Goal: Task Accomplishment & Management: Manage account settings

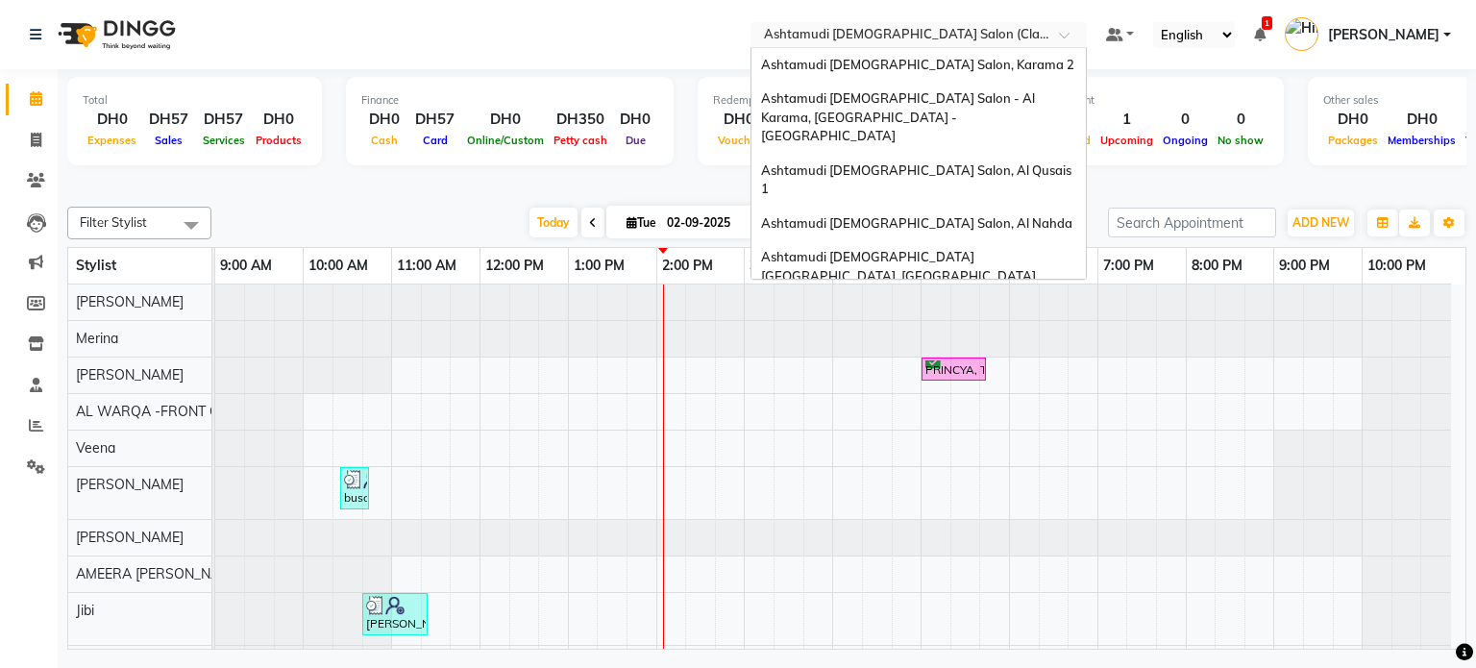
click at [815, 36] on input "text" at bounding box center [899, 36] width 279 height 19
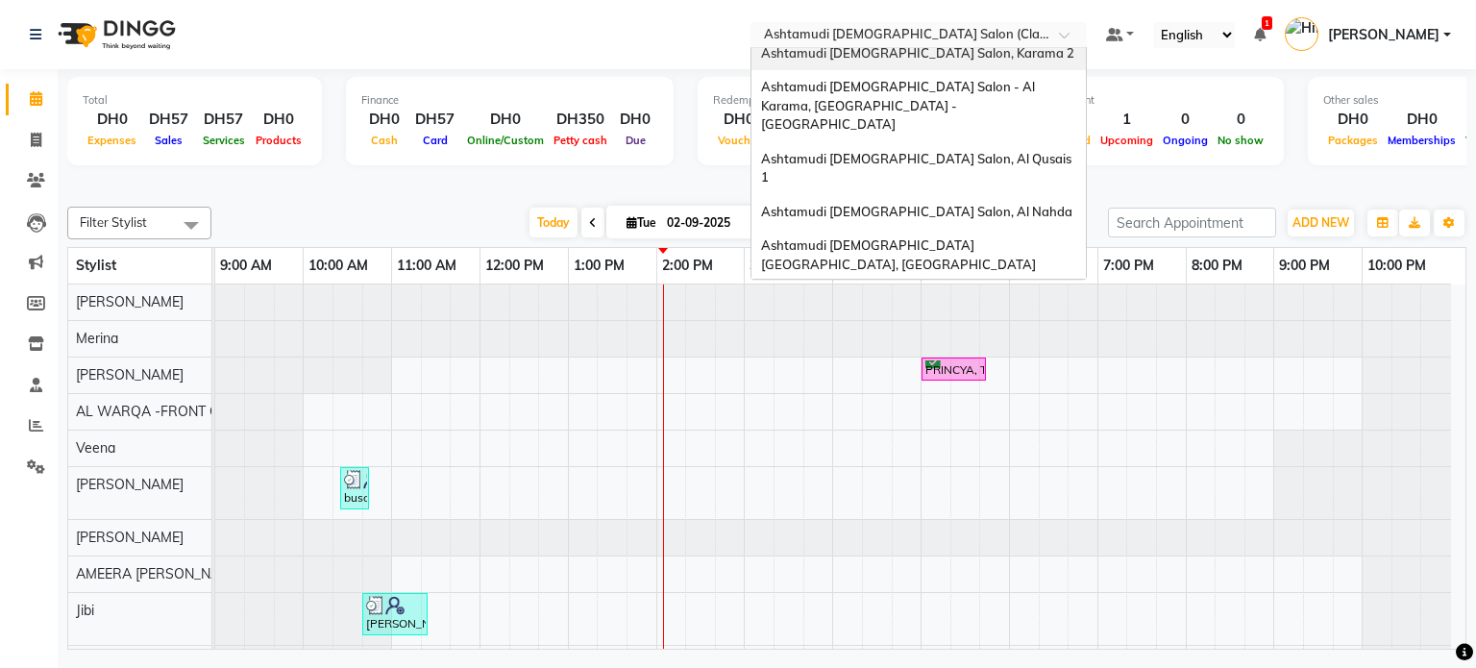
click at [845, 60] on span "Ashtamudi [DEMOGRAPHIC_DATA] Salon, Karama 2" at bounding box center [917, 52] width 313 height 15
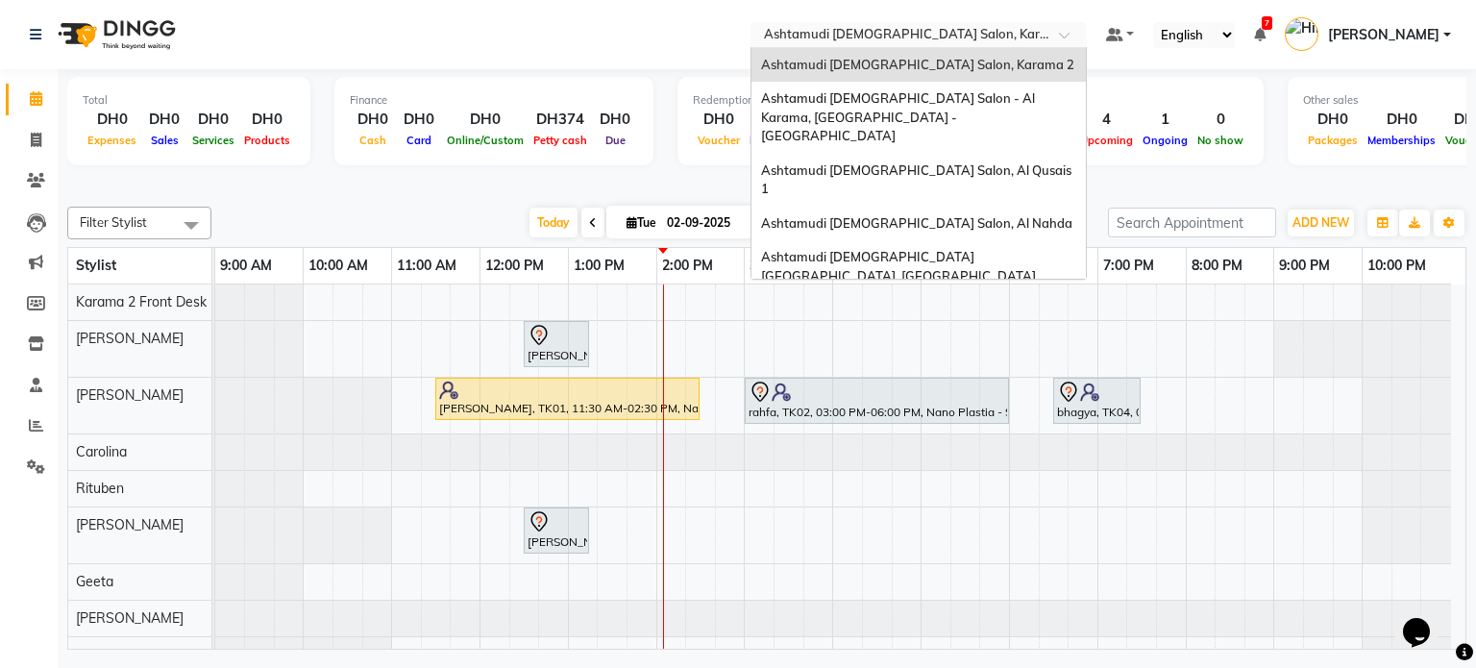
click at [911, 37] on input "text" at bounding box center [899, 36] width 279 height 19
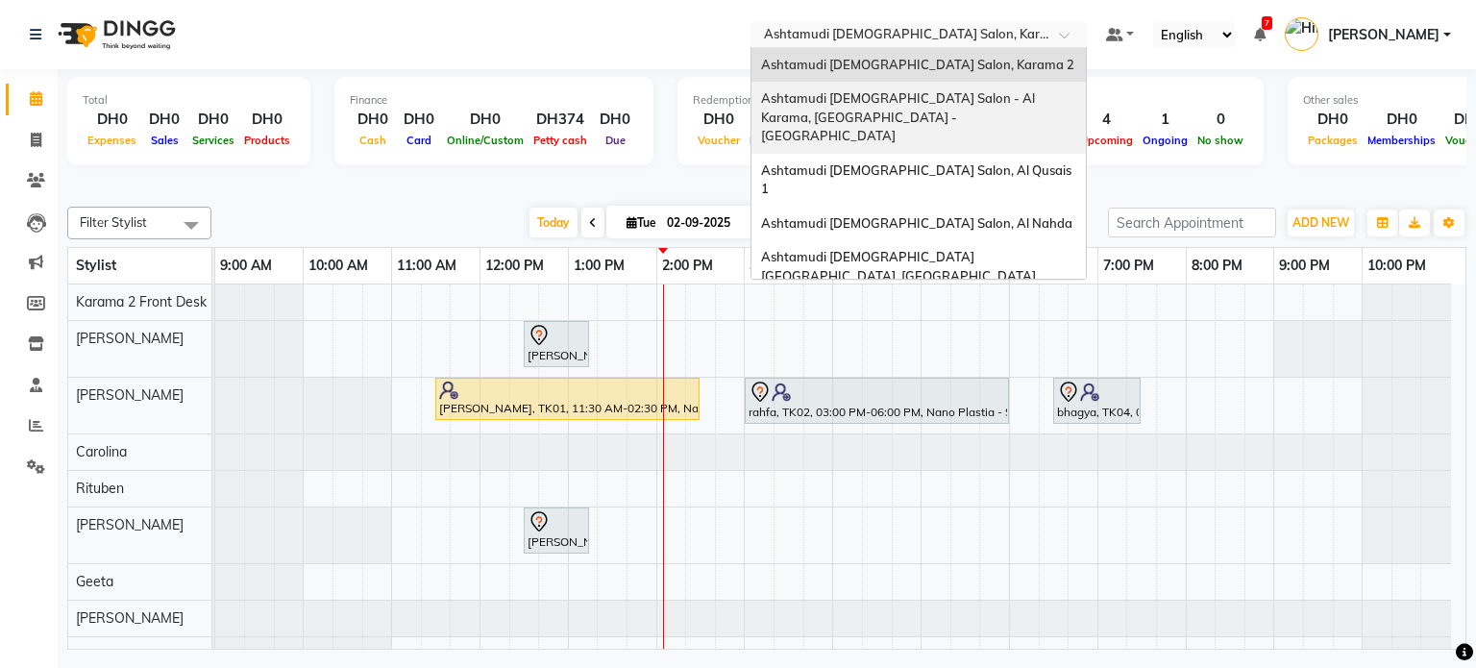
click at [904, 113] on div "Ashtamudi [DEMOGRAPHIC_DATA] Salon - Al Karama, [GEOGRAPHIC_DATA] -[GEOGRAPHIC_…" at bounding box center [918, 118] width 334 height 72
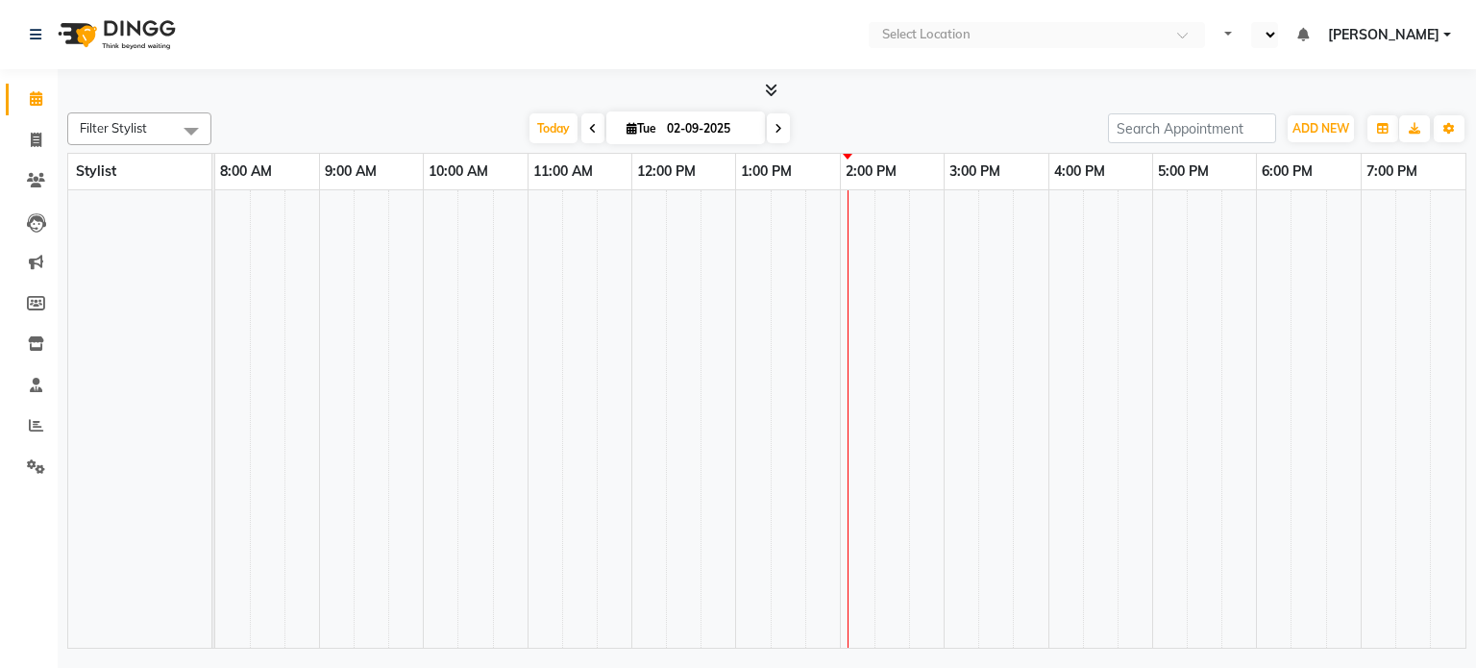
select select "en"
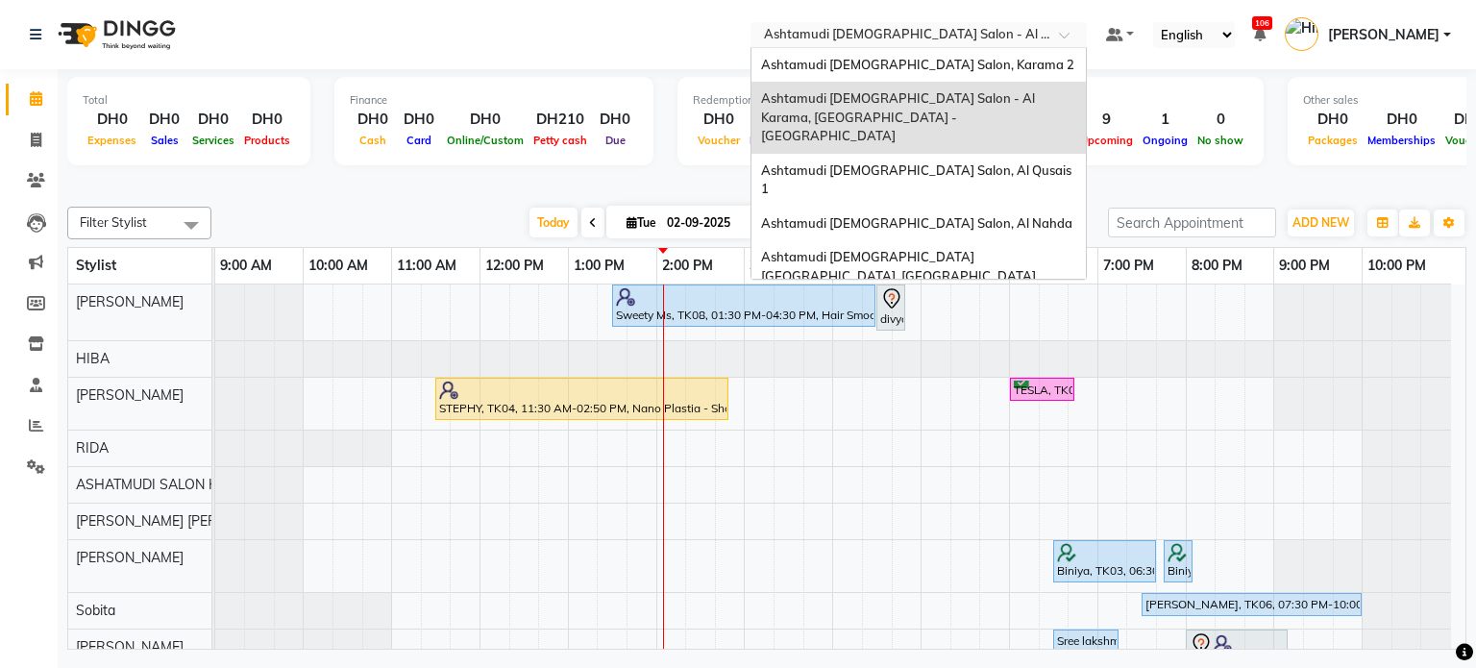
click at [997, 29] on input "text" at bounding box center [899, 36] width 279 height 19
click at [976, 154] on div "Ashtamudi [DEMOGRAPHIC_DATA] Salon, Al Qusais 1" at bounding box center [918, 180] width 334 height 53
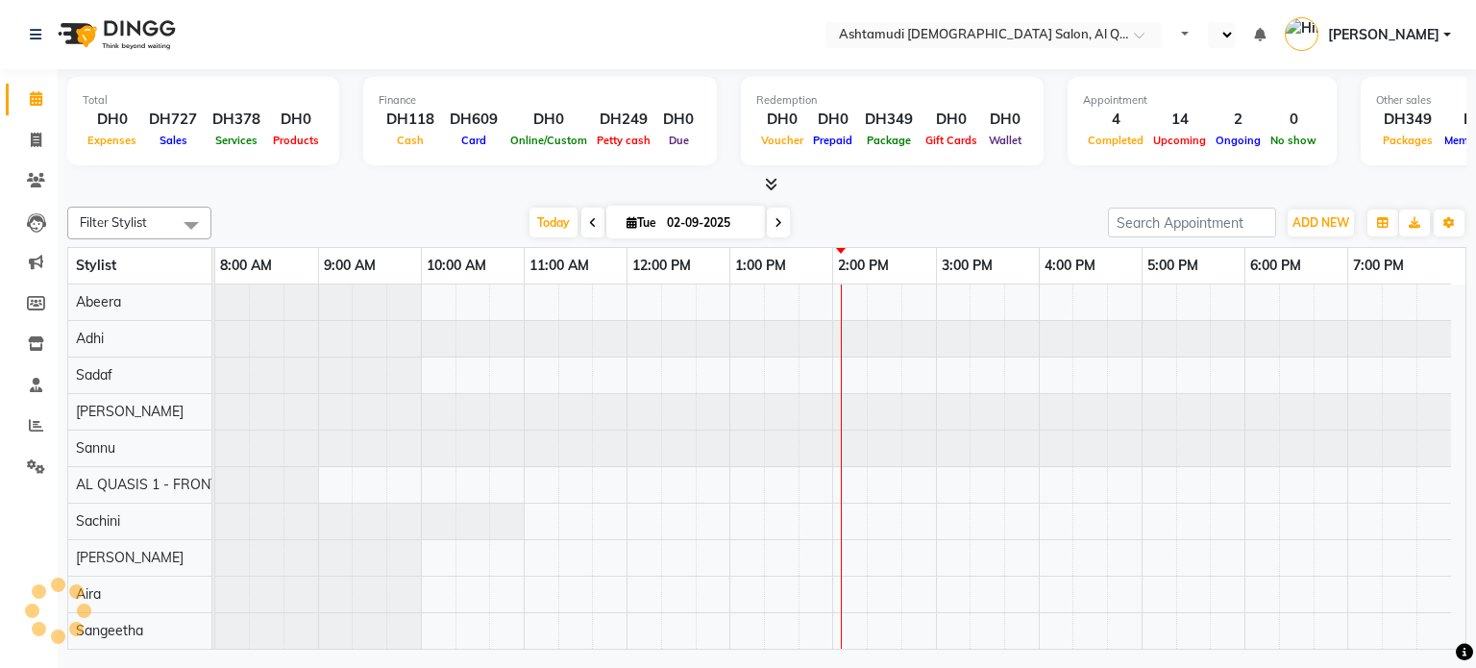
select select "en"
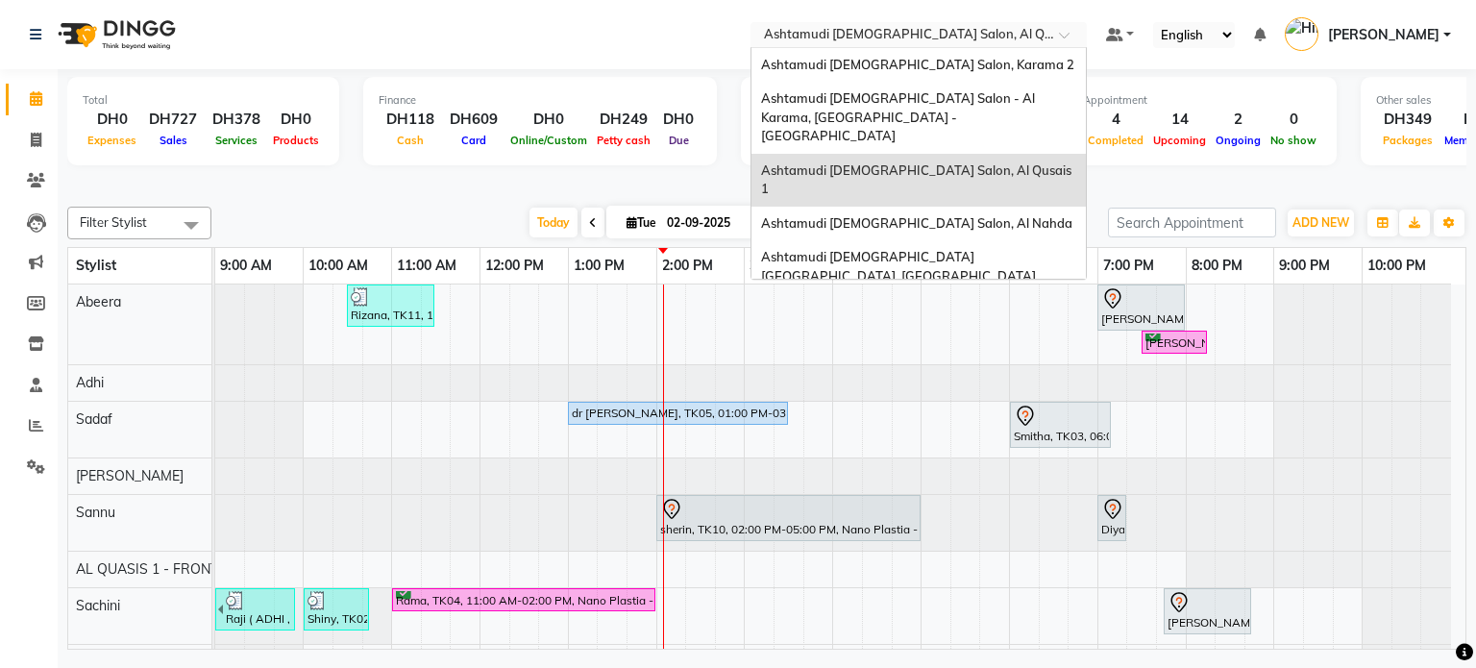
click at [928, 30] on input "text" at bounding box center [899, 36] width 279 height 19
click at [880, 215] on span "Ashtamudi Ladies Salon, Al Nahda" at bounding box center [916, 222] width 311 height 15
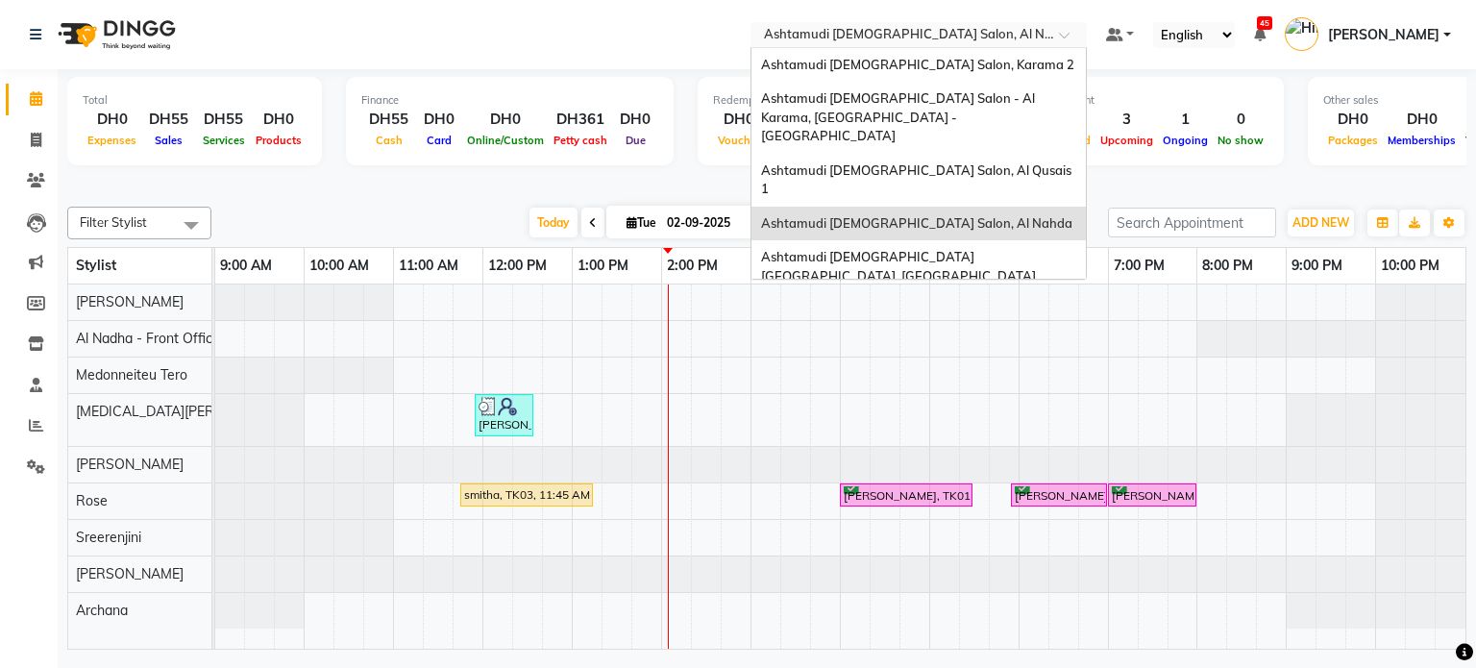
click at [888, 32] on input "text" at bounding box center [899, 36] width 279 height 19
click at [892, 249] on span "Ashtamudi [DEMOGRAPHIC_DATA] [GEOGRAPHIC_DATA], [GEOGRAPHIC_DATA]" at bounding box center [898, 266] width 275 height 35
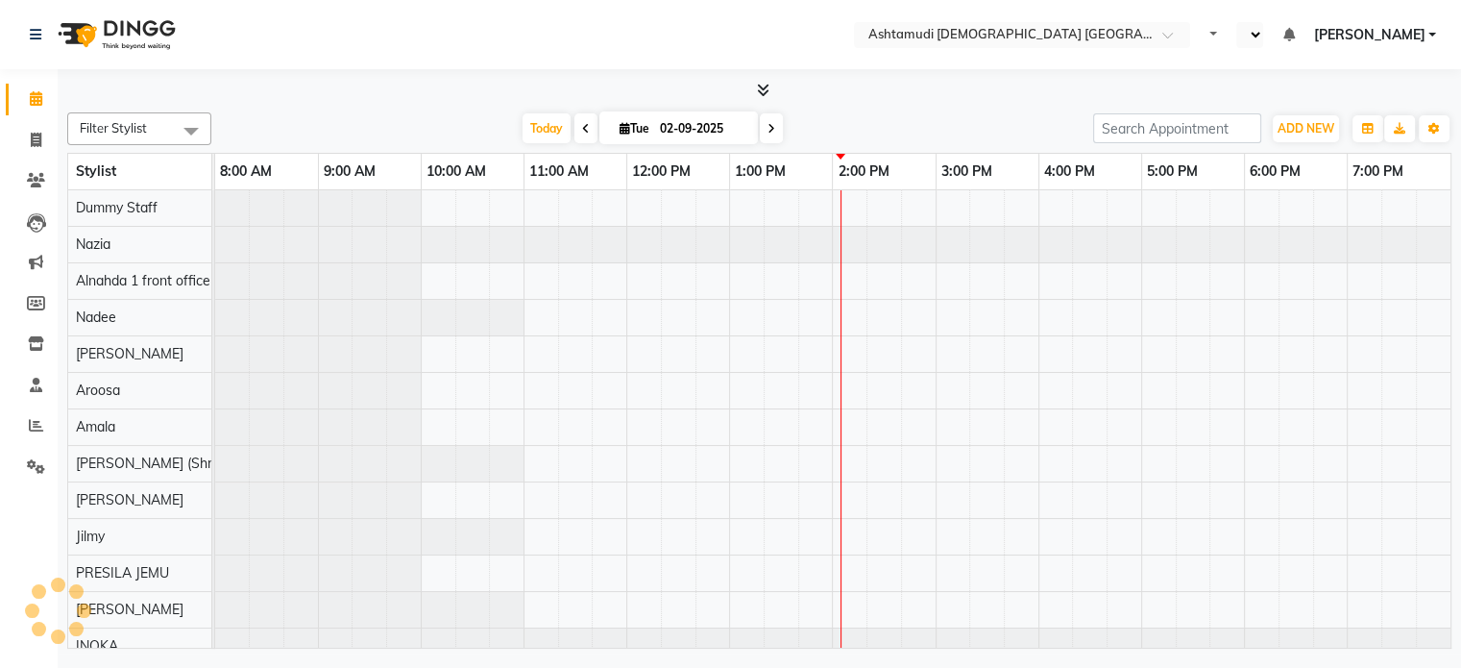
select select "en"
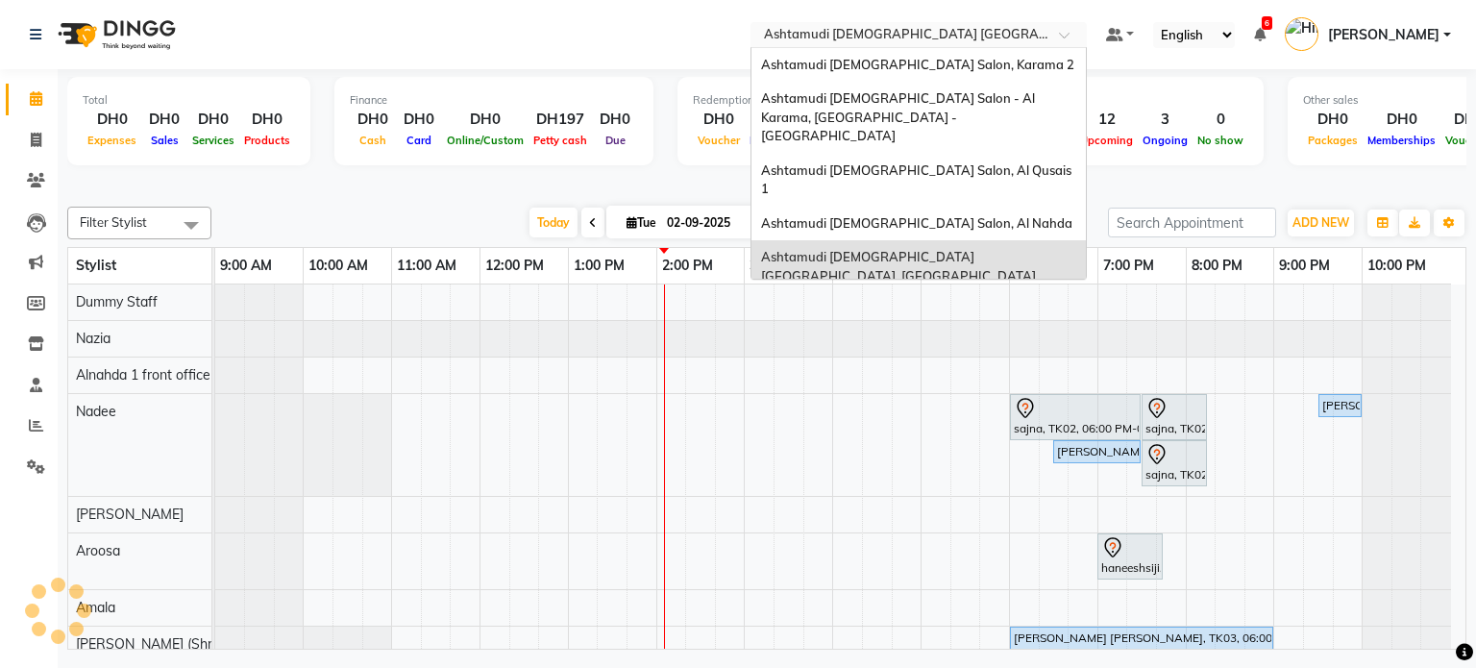
click at [910, 29] on input "text" at bounding box center [899, 36] width 279 height 19
click at [880, 302] on span "Ashtamudi [DEMOGRAPHIC_DATA] Salon (Classic Touch ) – Al Warqa, Al Warqa" at bounding box center [910, 319] width 299 height 35
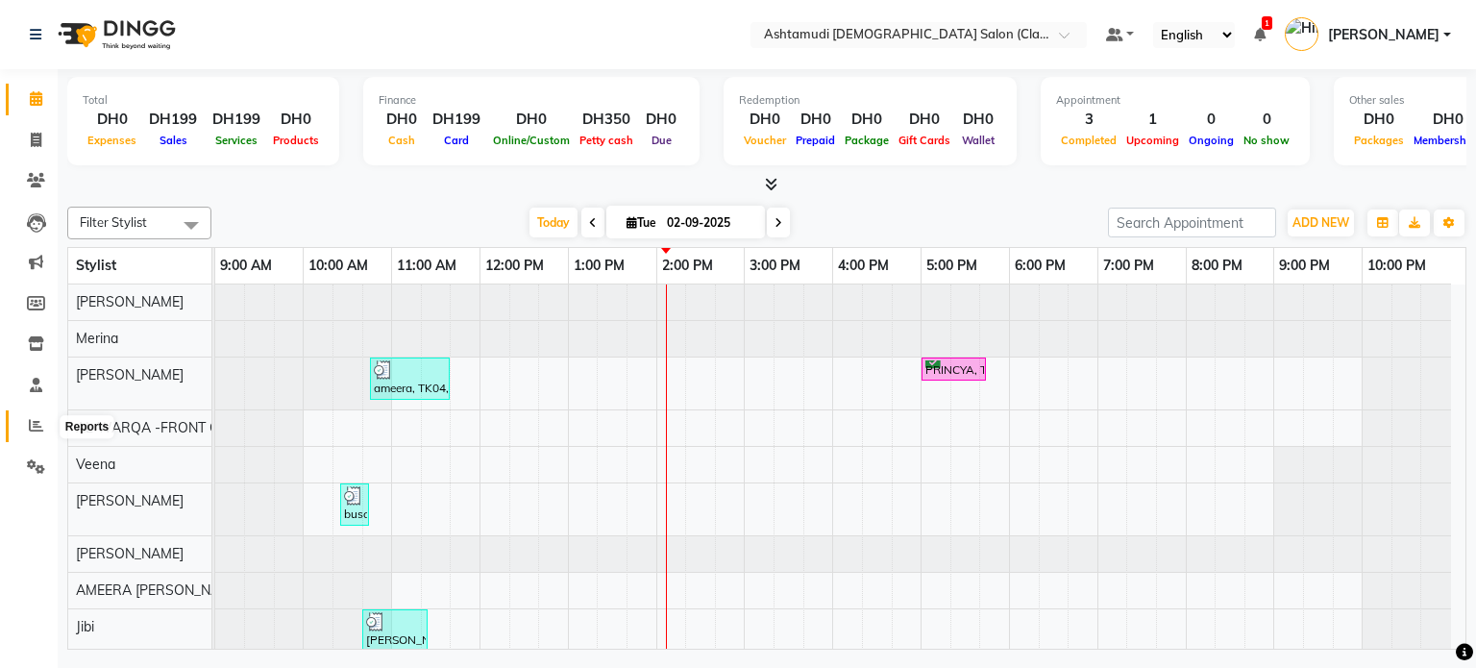
click at [38, 421] on icon at bounding box center [36, 425] width 14 height 14
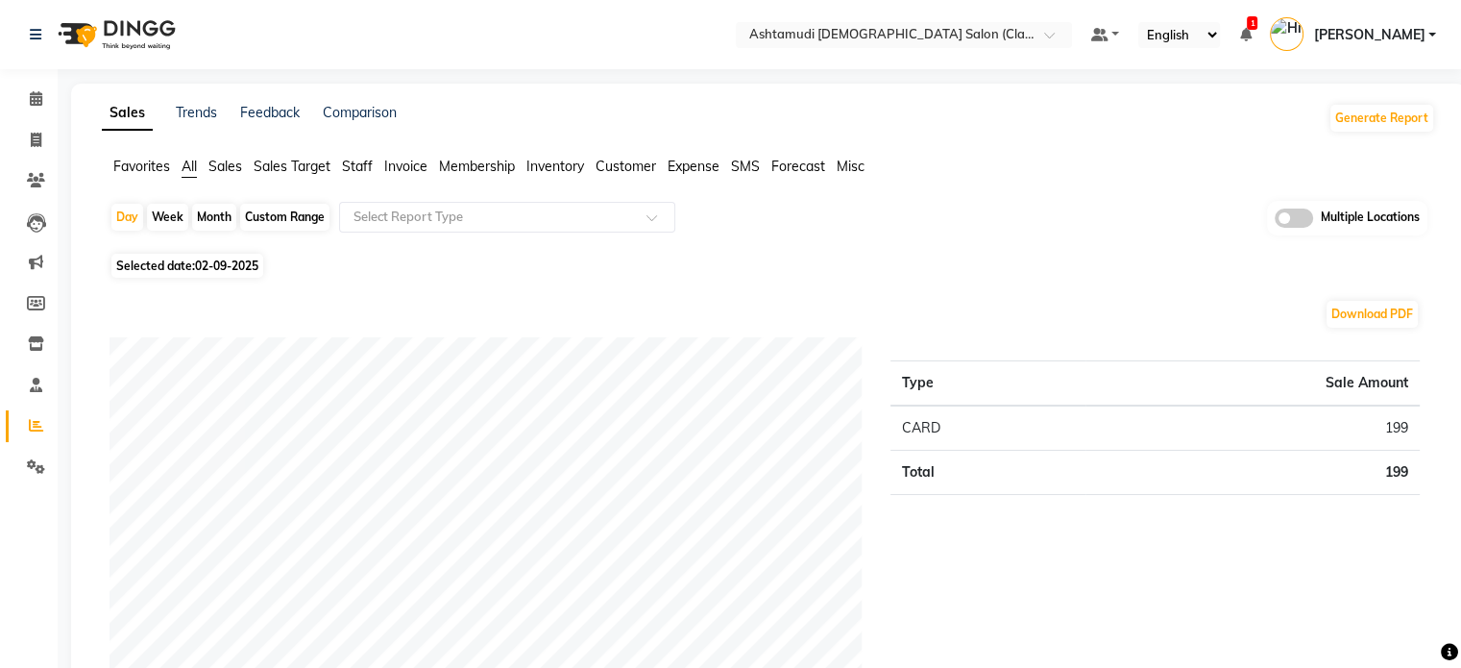
click at [195, 221] on div "Month" at bounding box center [214, 217] width 44 height 27
select select "9"
select select "2025"
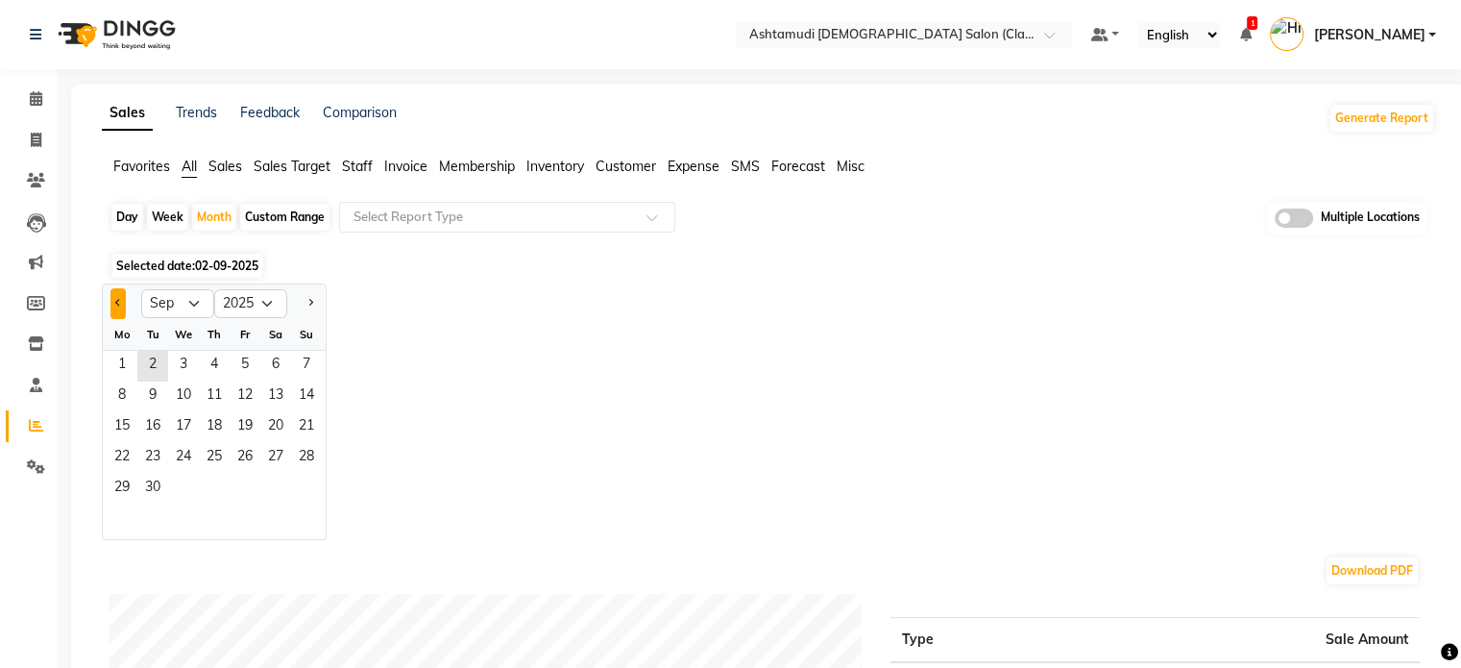
click at [118, 291] on button "Previous month" at bounding box center [117, 303] width 15 height 31
select select "8"
click at [244, 375] on span "1" at bounding box center [245, 366] width 31 height 31
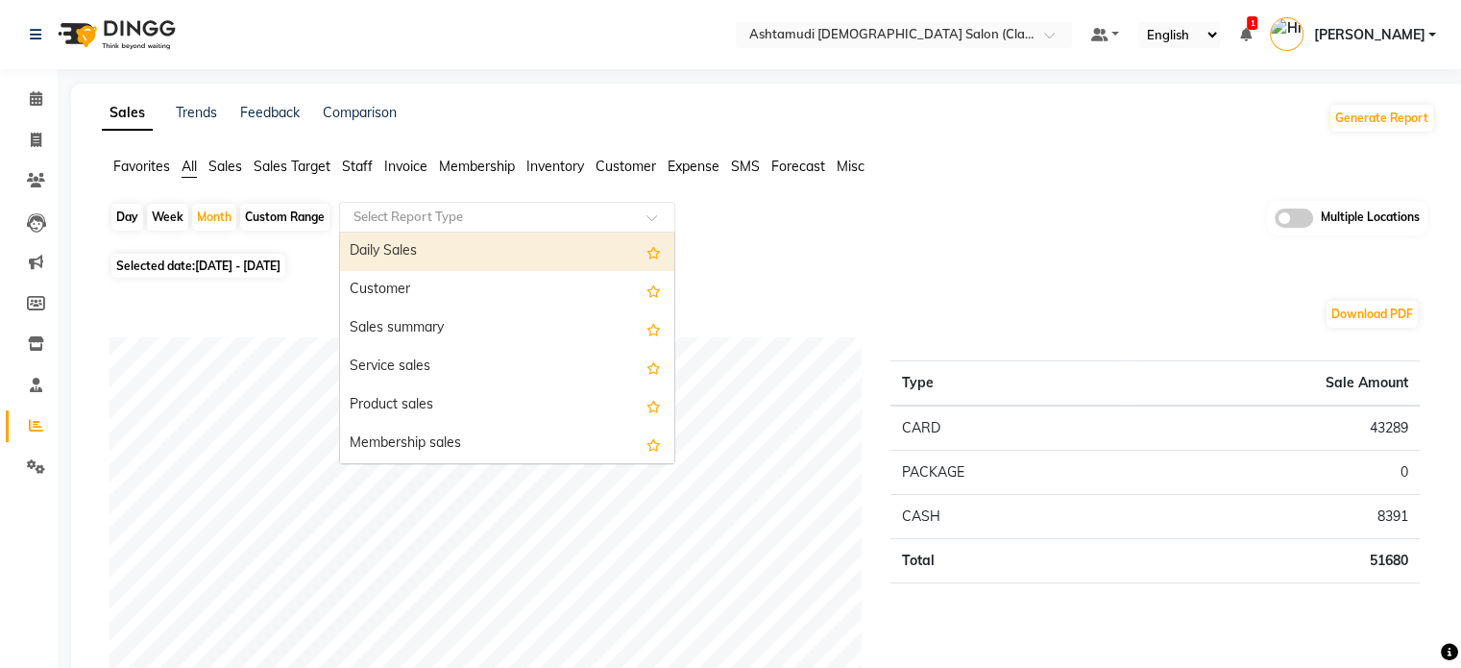
click at [501, 210] on input "text" at bounding box center [488, 217] width 277 height 19
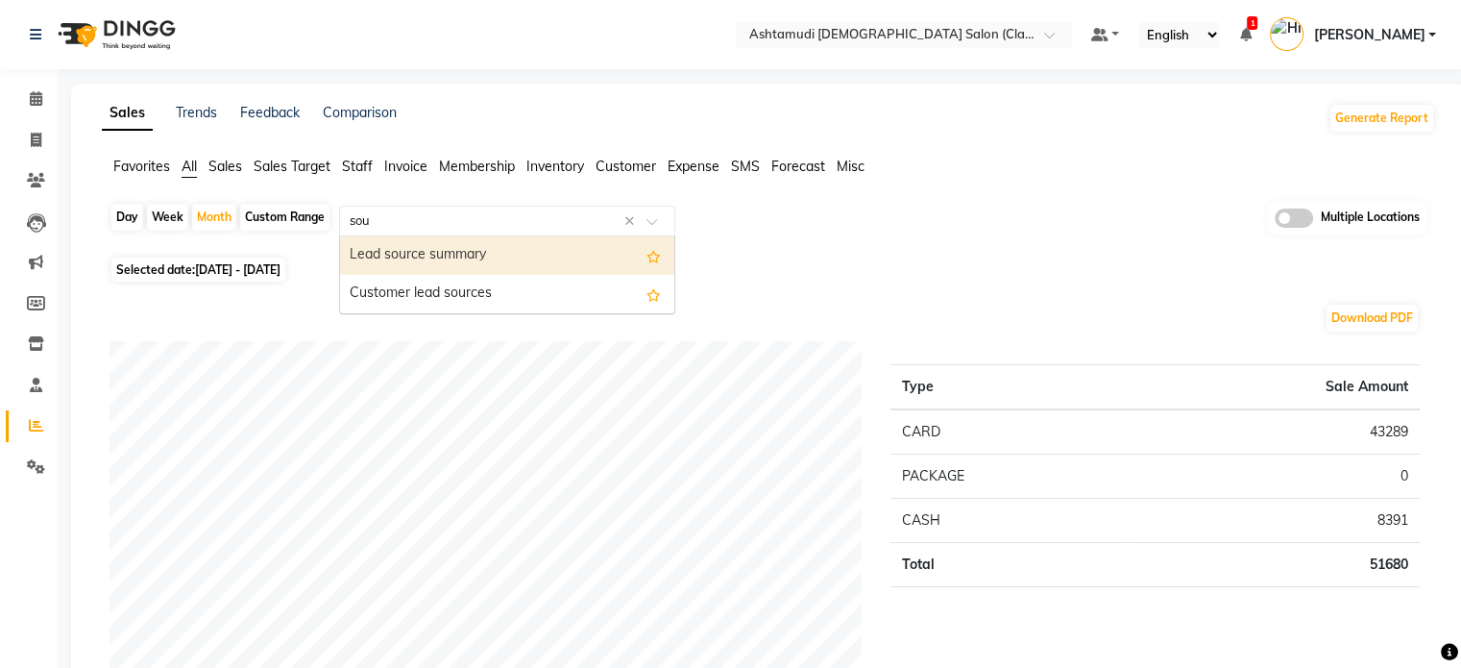
type input "sour"
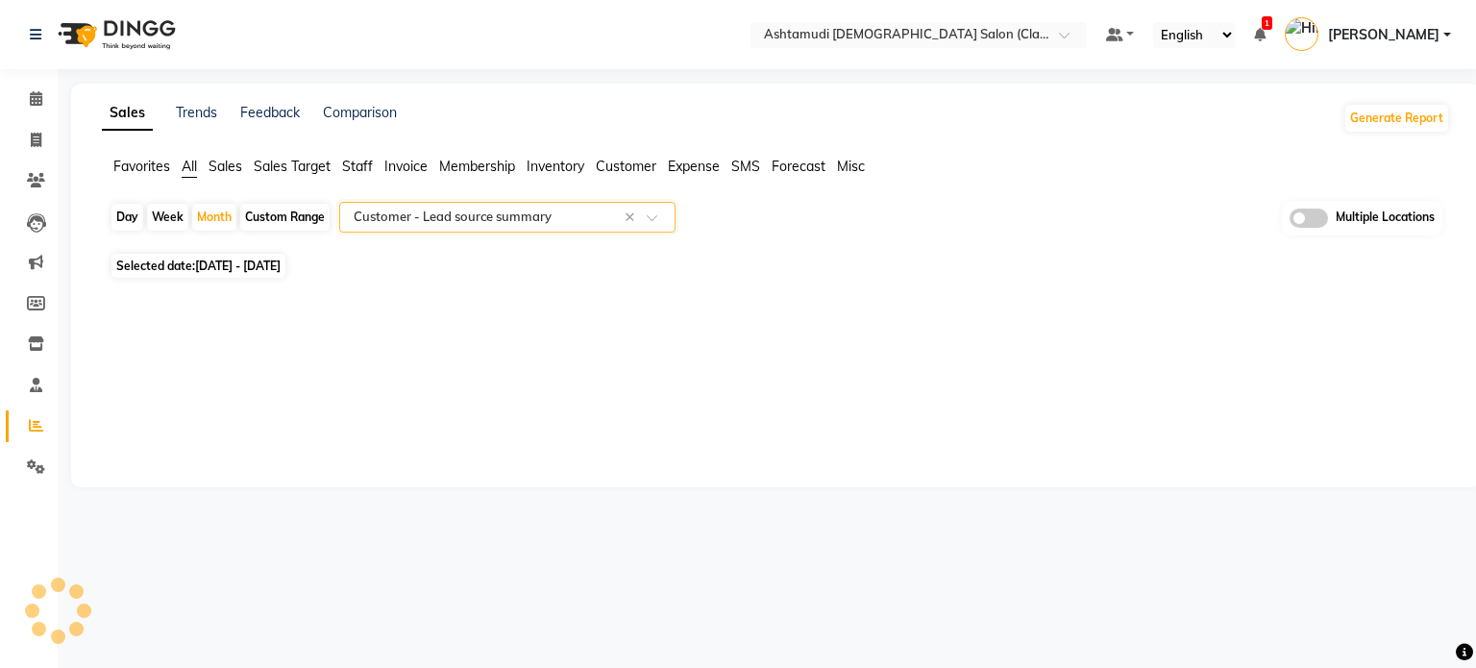
select select "full_report"
select select "csv"
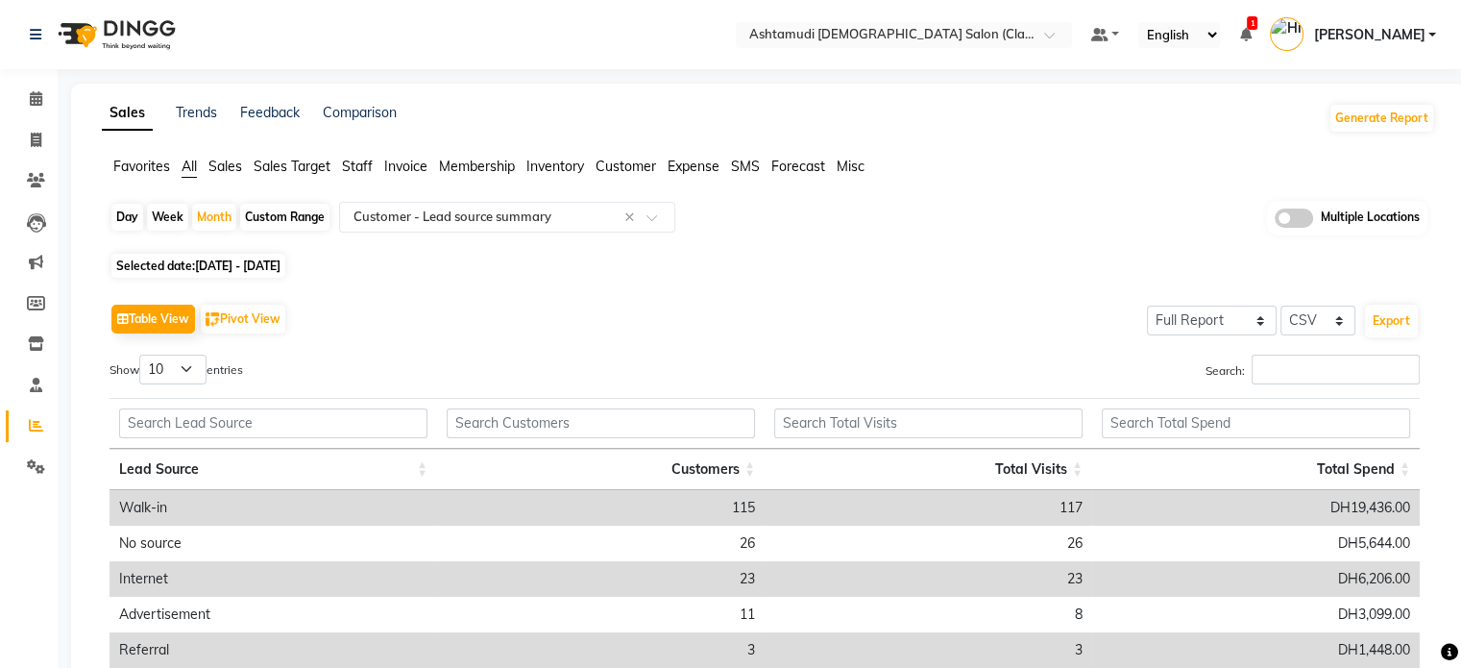
click at [1022, 283] on div "Table View Pivot View Select Full Report Filtered Report Select CSV PDF Export …" at bounding box center [764, 559] width 1341 height 552
click at [40, 94] on icon at bounding box center [36, 98] width 12 height 14
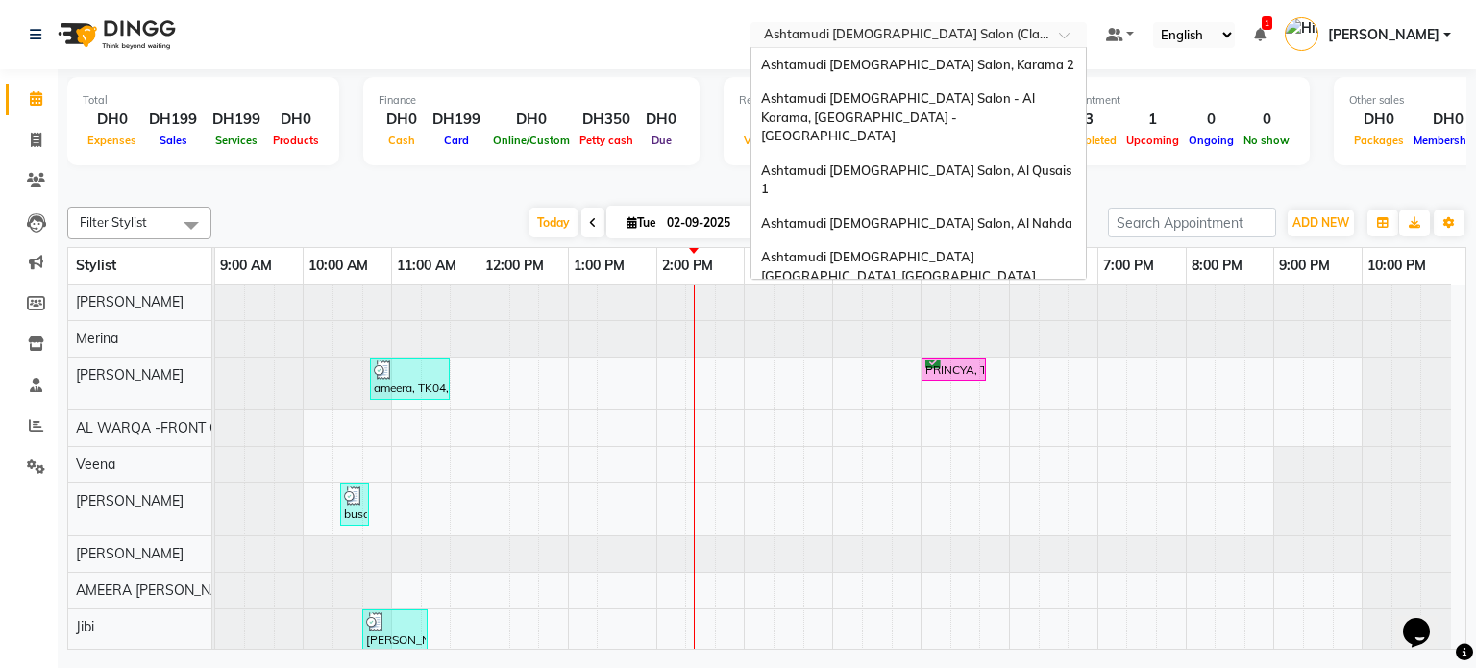
scroll to position [12, 0]
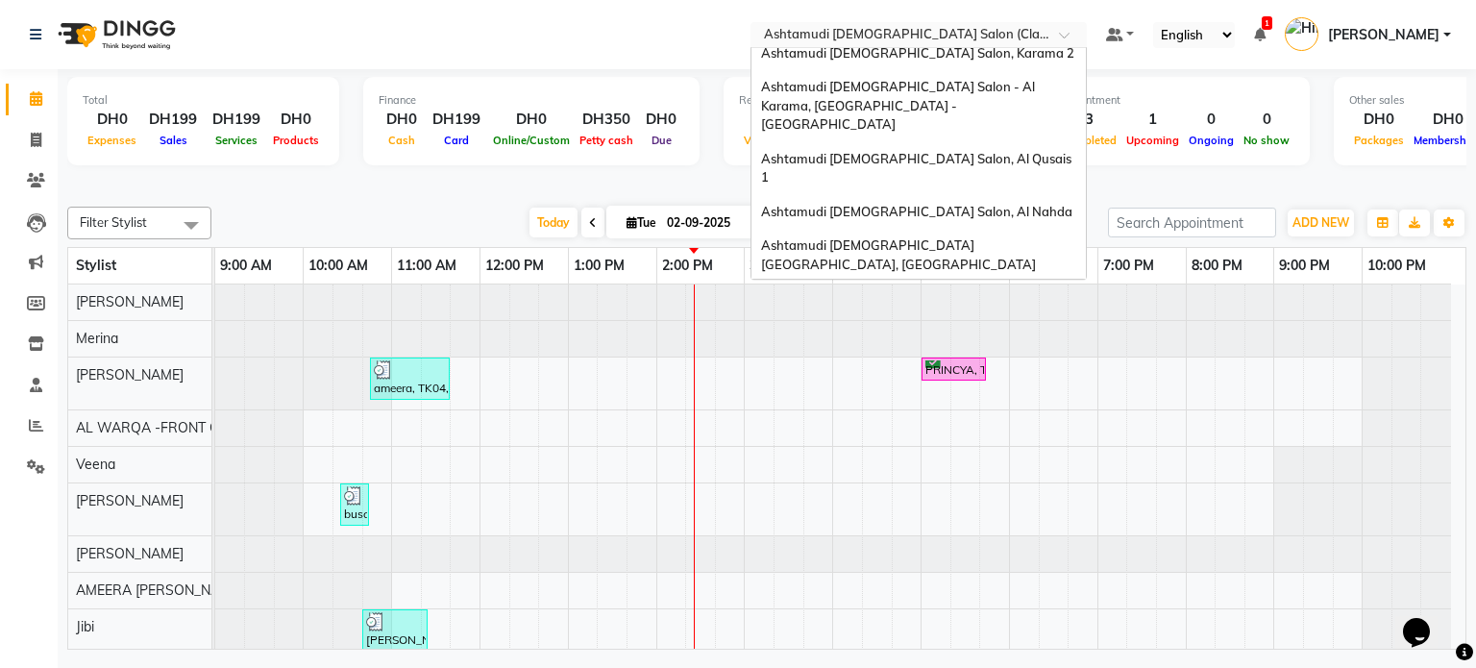
click at [947, 36] on input "text" at bounding box center [899, 36] width 279 height 19
click at [943, 53] on span "Ashtamudi [DEMOGRAPHIC_DATA] Salon, Karama 2" at bounding box center [917, 52] width 313 height 15
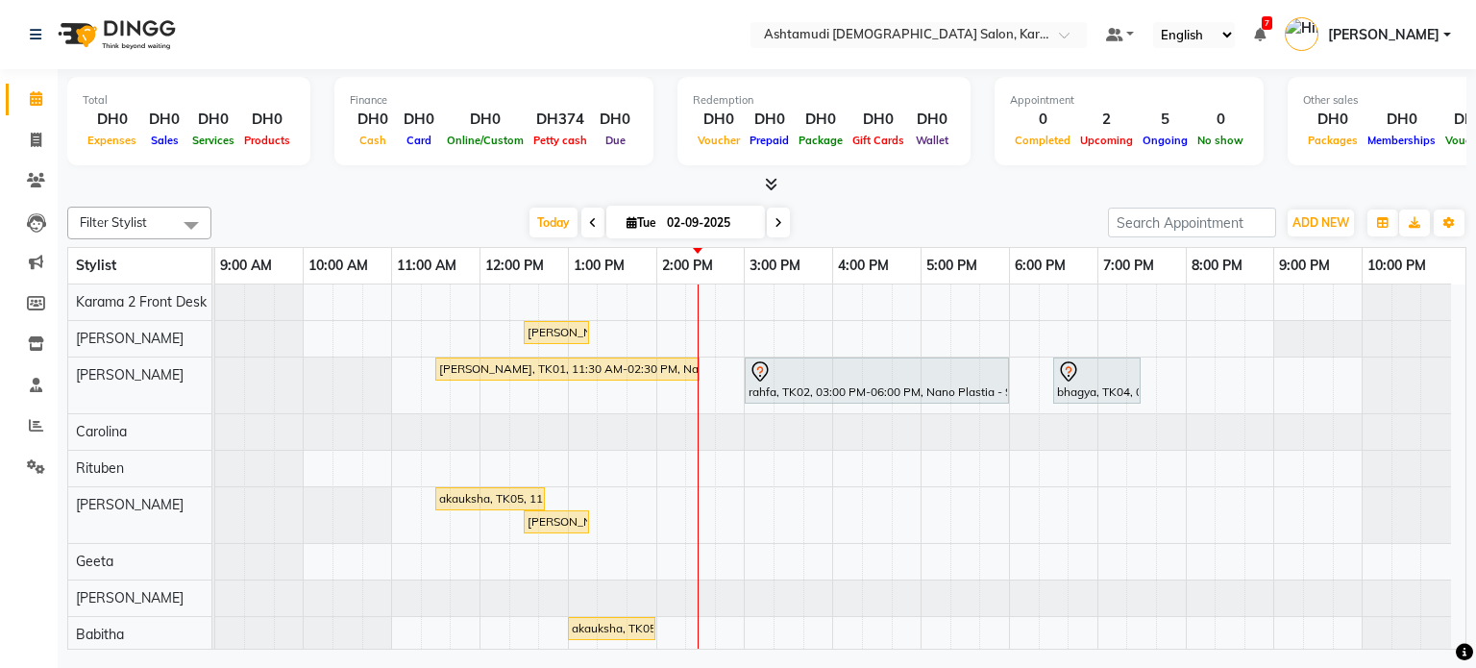
click at [958, 180] on div at bounding box center [766, 185] width 1399 height 20
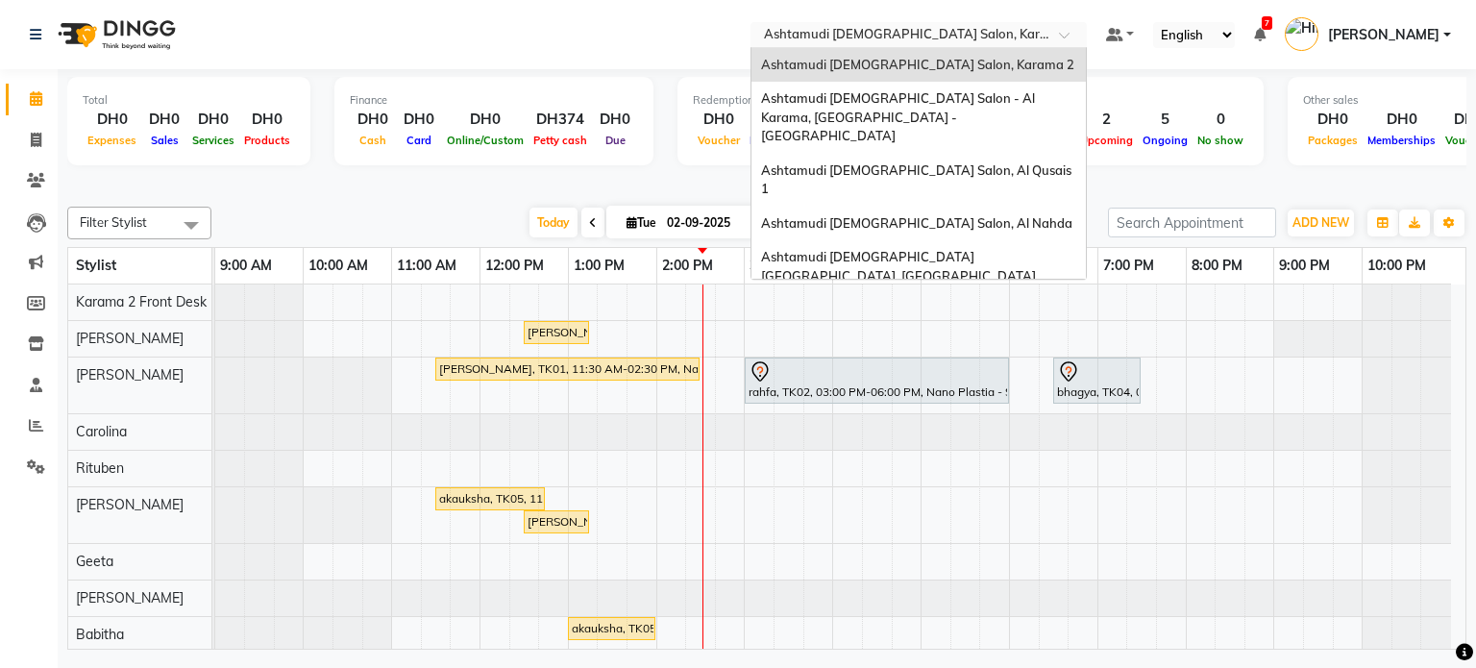
click at [930, 41] on input "text" at bounding box center [899, 36] width 279 height 19
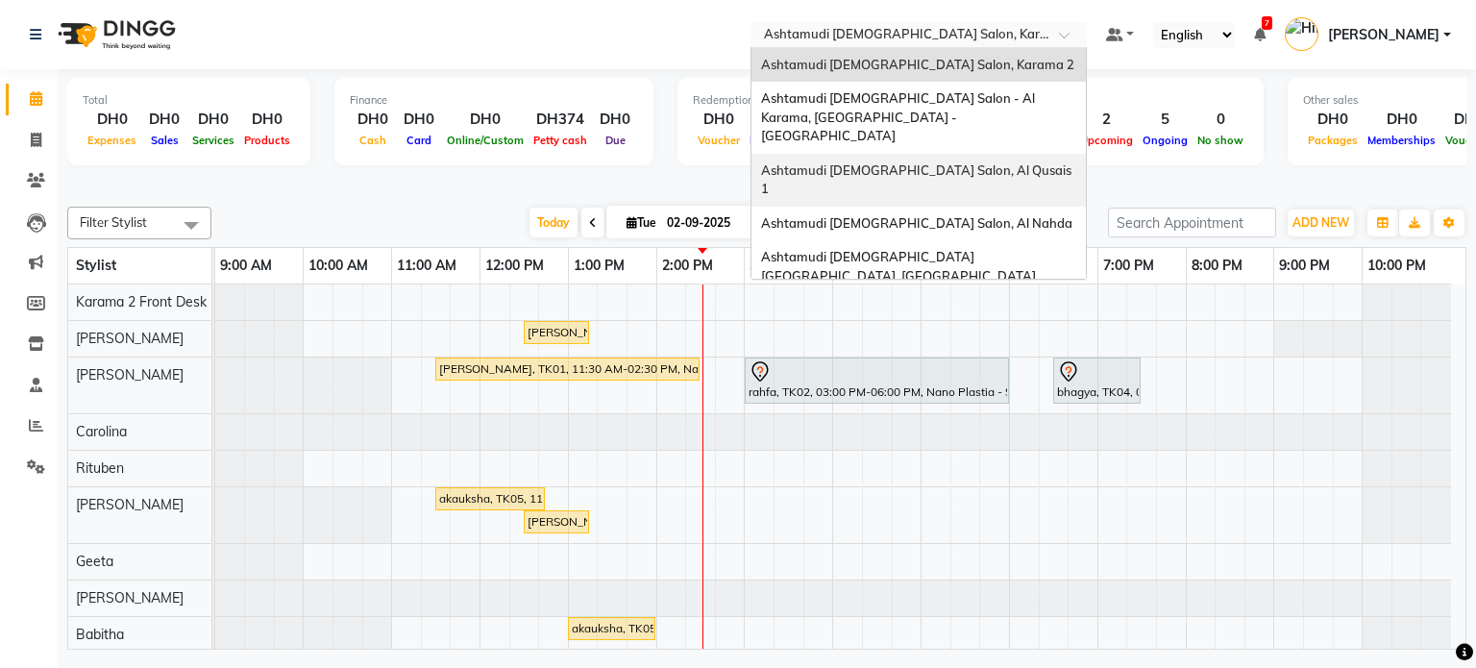
click at [931, 162] on span "Ashtamudi [DEMOGRAPHIC_DATA] Salon, Al Qusais 1" at bounding box center [917, 179] width 313 height 35
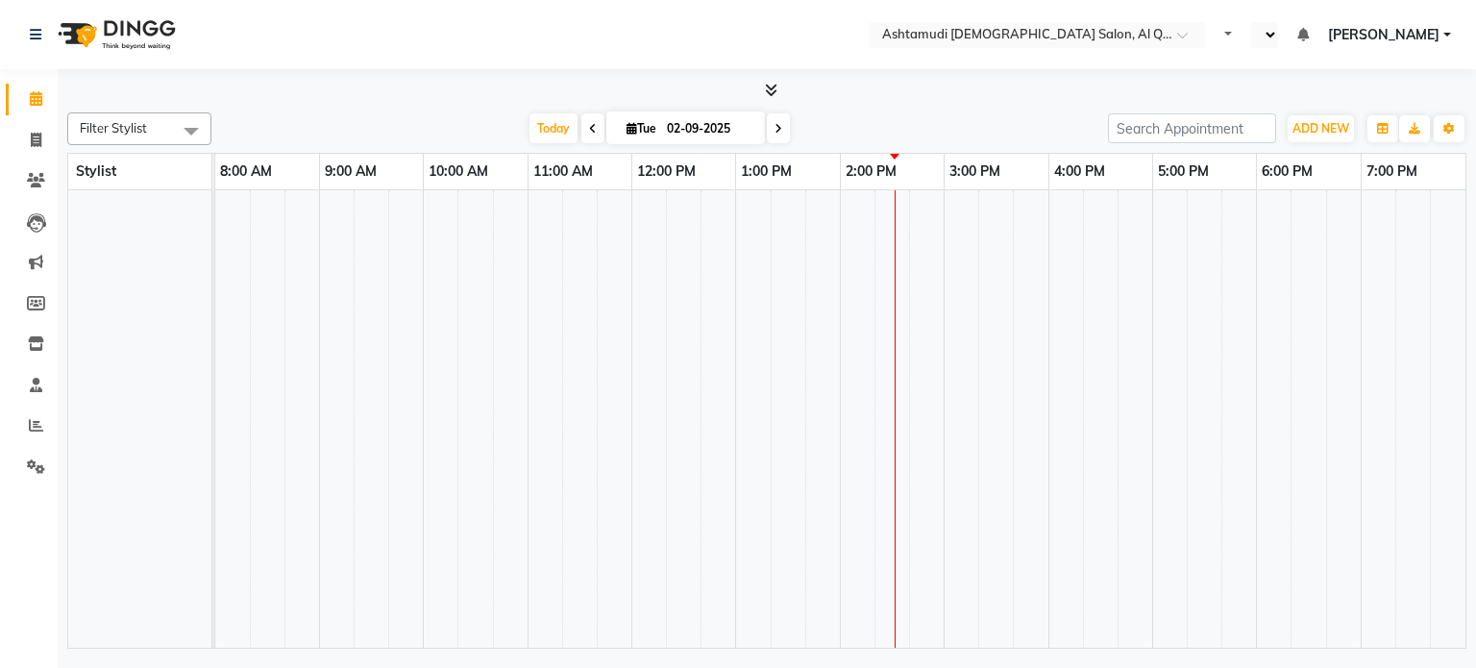
select select "en"
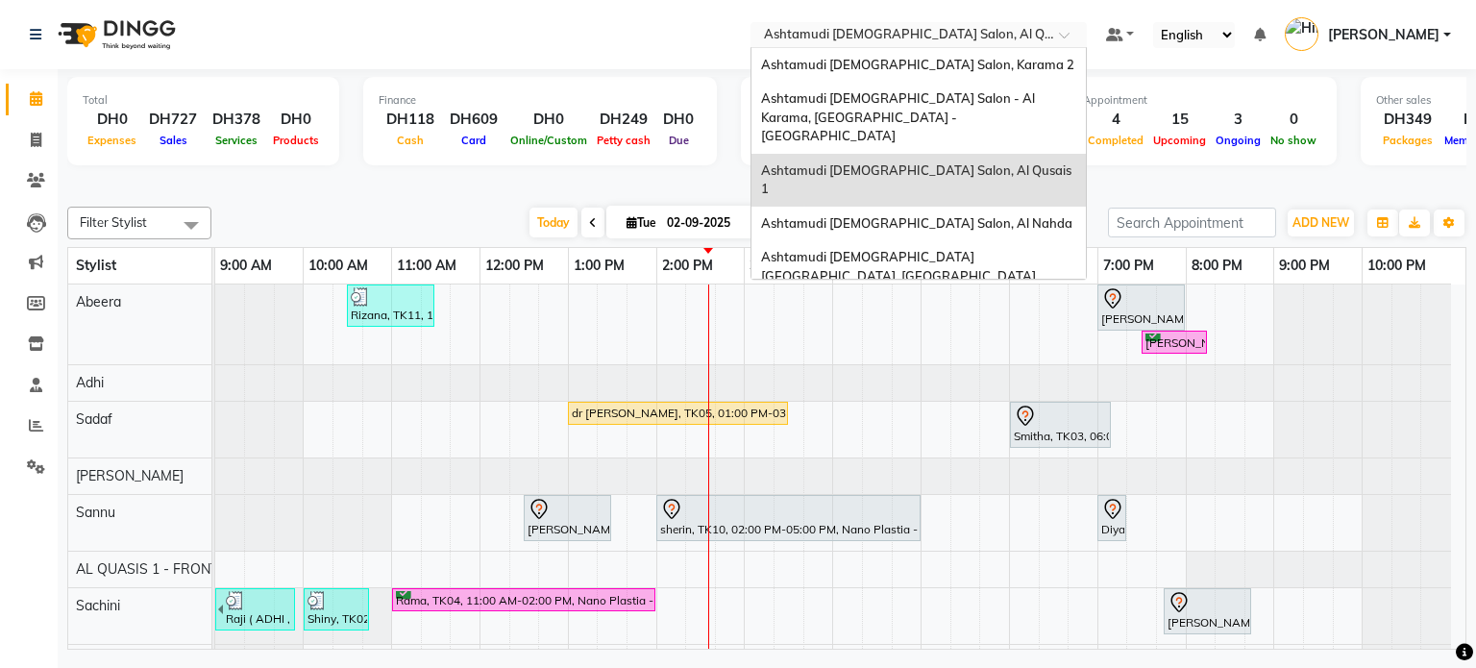
click at [864, 30] on input "text" at bounding box center [899, 36] width 279 height 19
click at [899, 215] on span "Ashtamudi Ladies Salon, Al Nahda" at bounding box center [916, 222] width 311 height 15
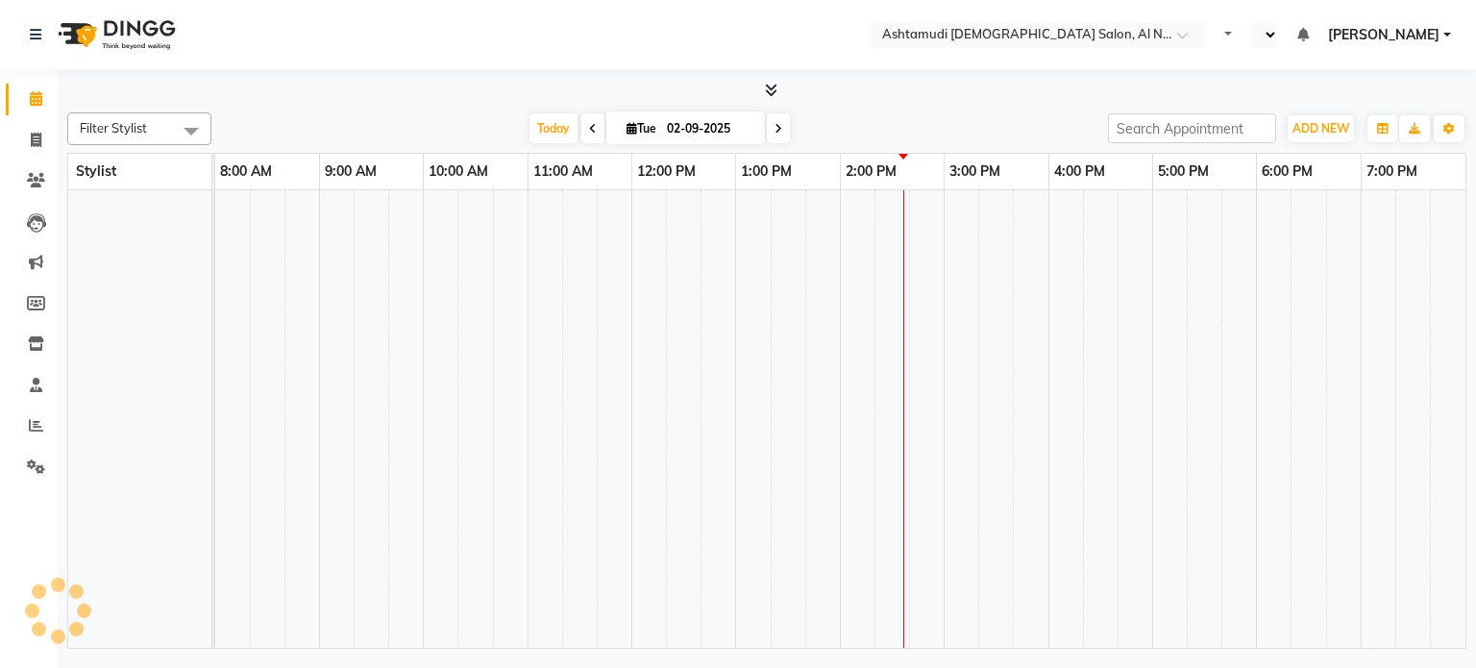
select select "en"
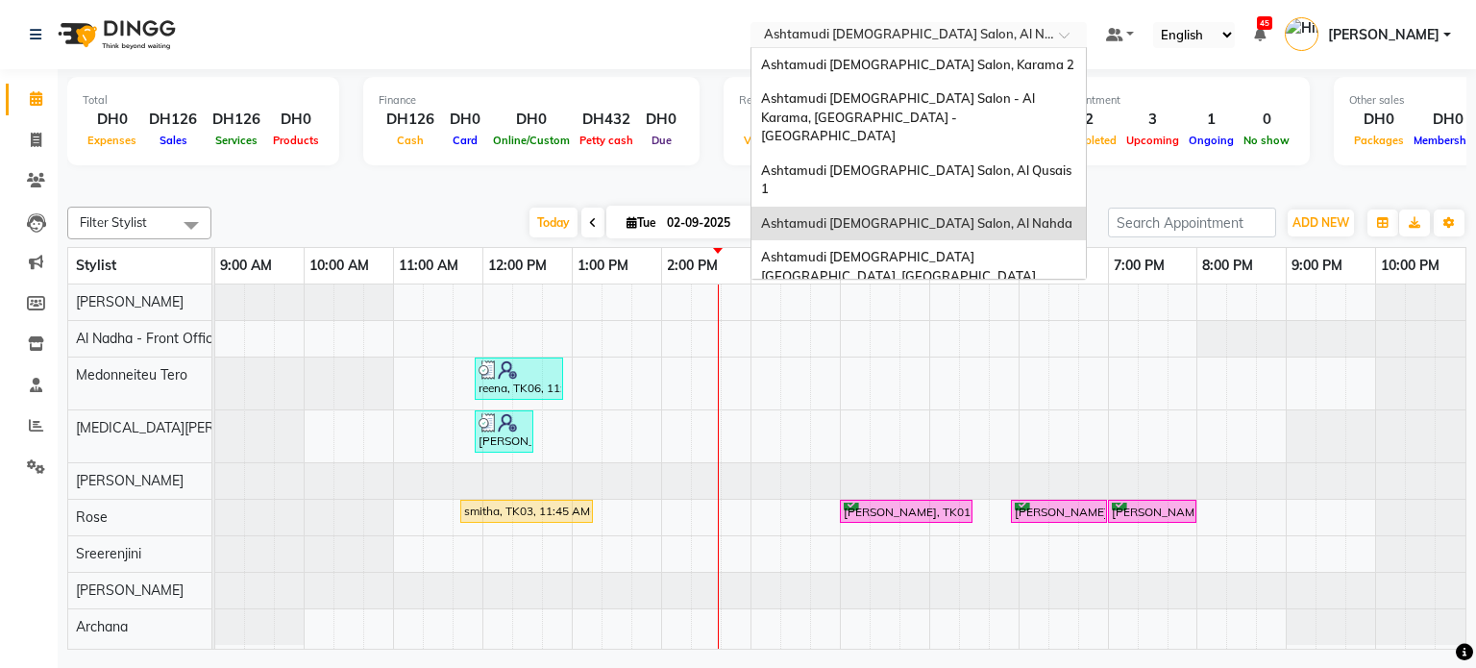
click at [880, 27] on input "text" at bounding box center [899, 36] width 279 height 19
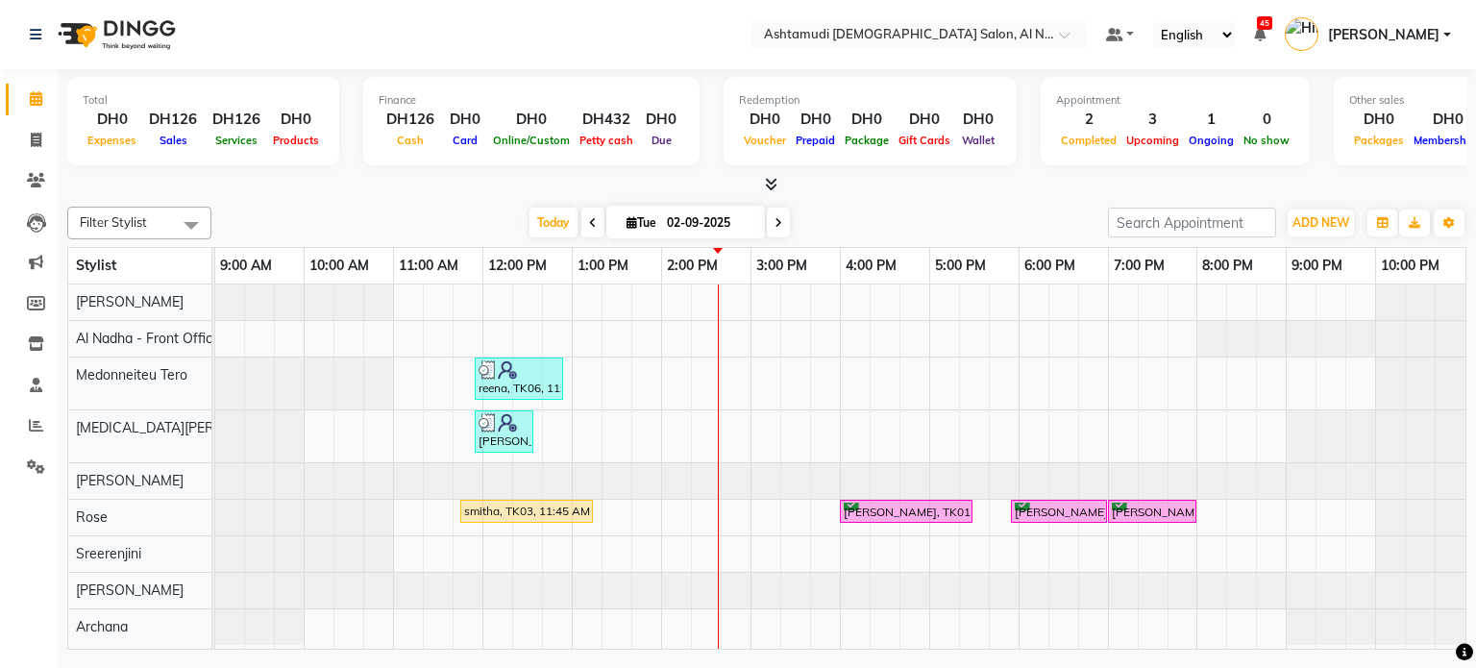
click at [698, 171] on div "Total DH0 Expenses DH126 Sales DH126 Services DH0 Products Finance DH126 Cash D…" at bounding box center [766, 132] width 1399 height 126
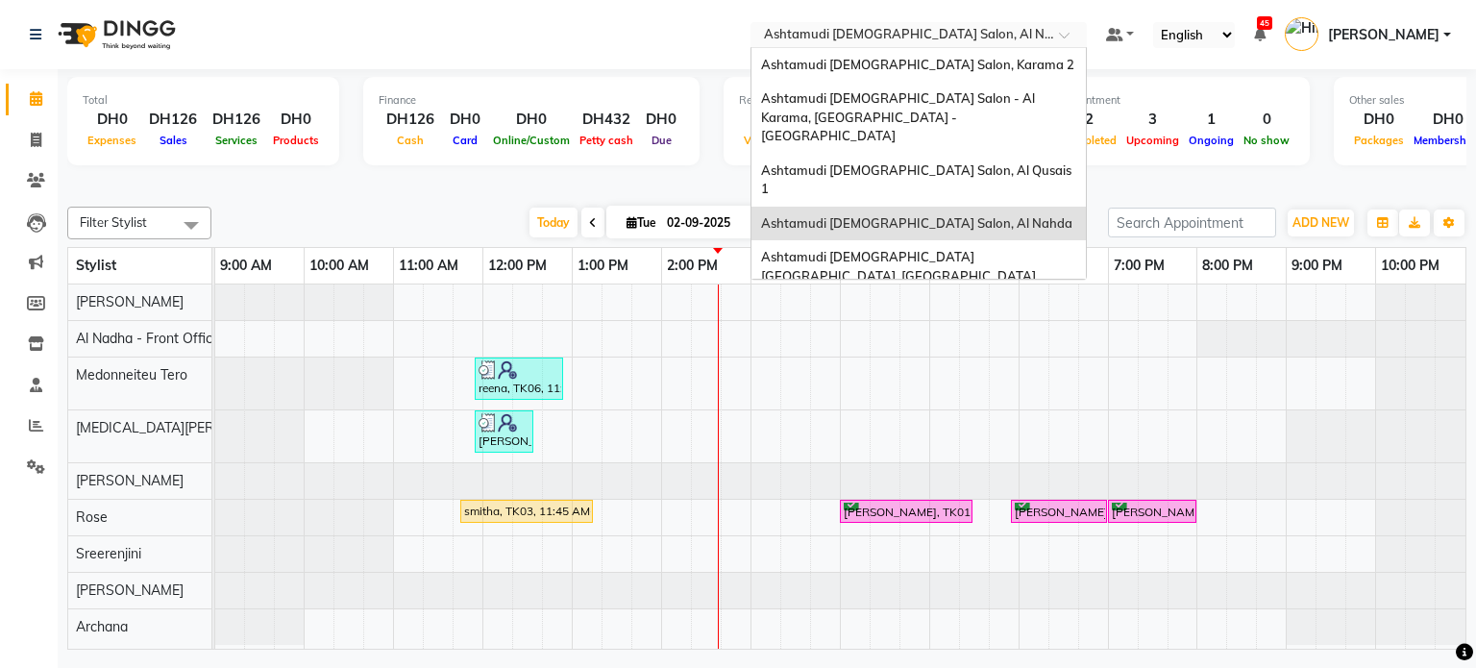
click at [863, 37] on input "text" at bounding box center [899, 36] width 279 height 19
click at [881, 249] on span "Ashtamudi [DEMOGRAPHIC_DATA] [GEOGRAPHIC_DATA], [GEOGRAPHIC_DATA]" at bounding box center [898, 266] width 275 height 35
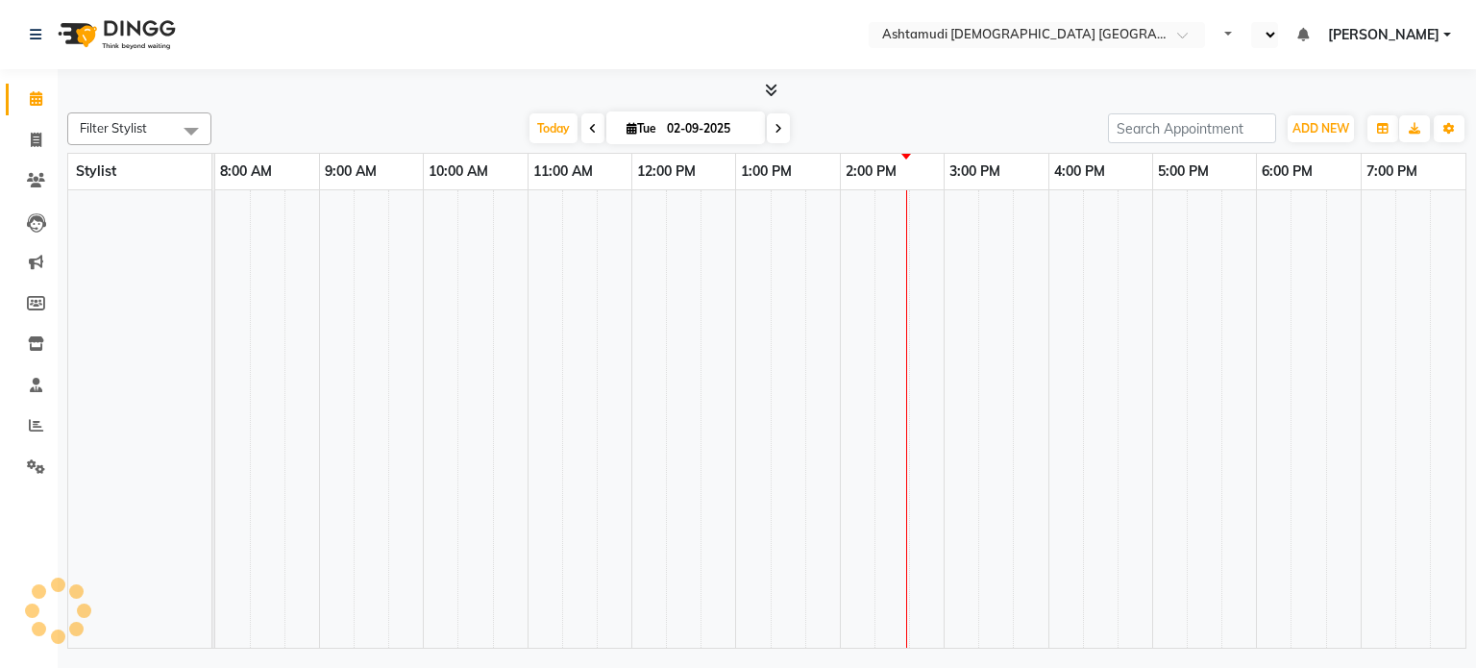
select select "en"
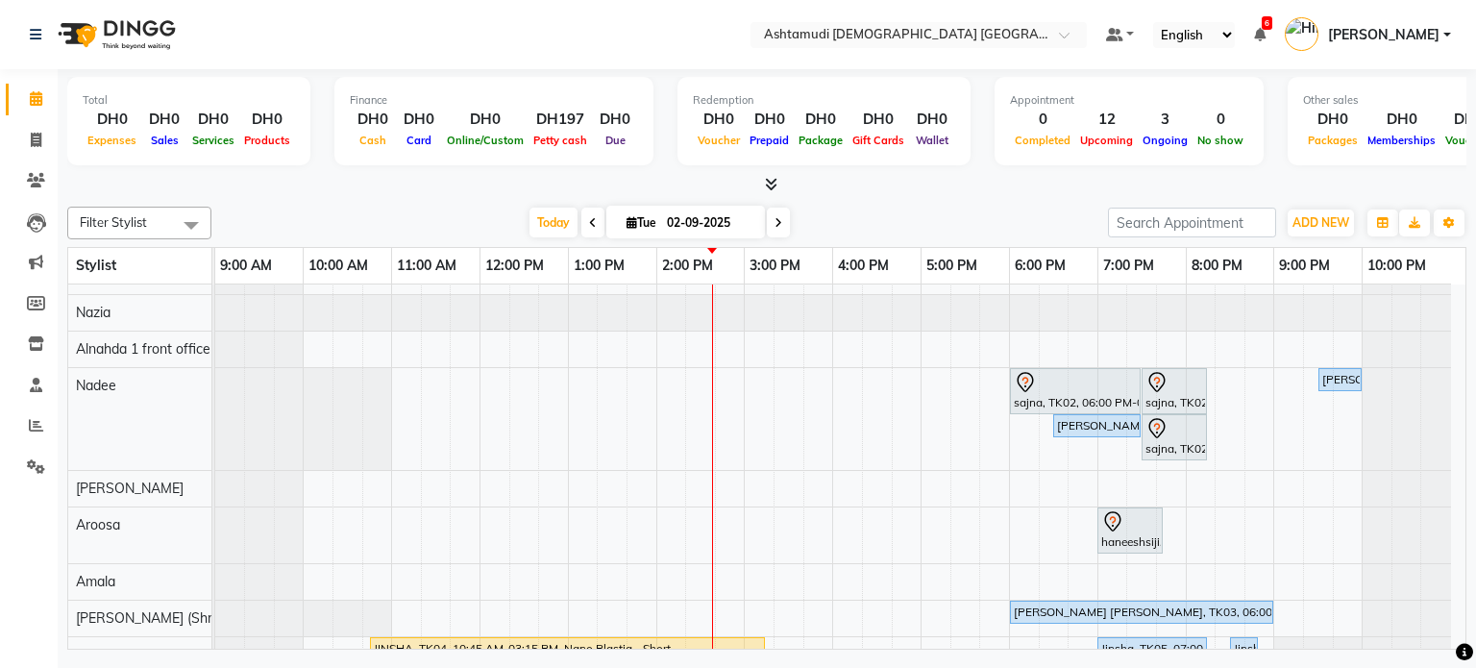
click at [1076, 157] on div "Appointment 0 Completed 12 Upcoming 3 Ongoing 0 No show" at bounding box center [1128, 121] width 269 height 88
